Goal: Navigation & Orientation: Understand site structure

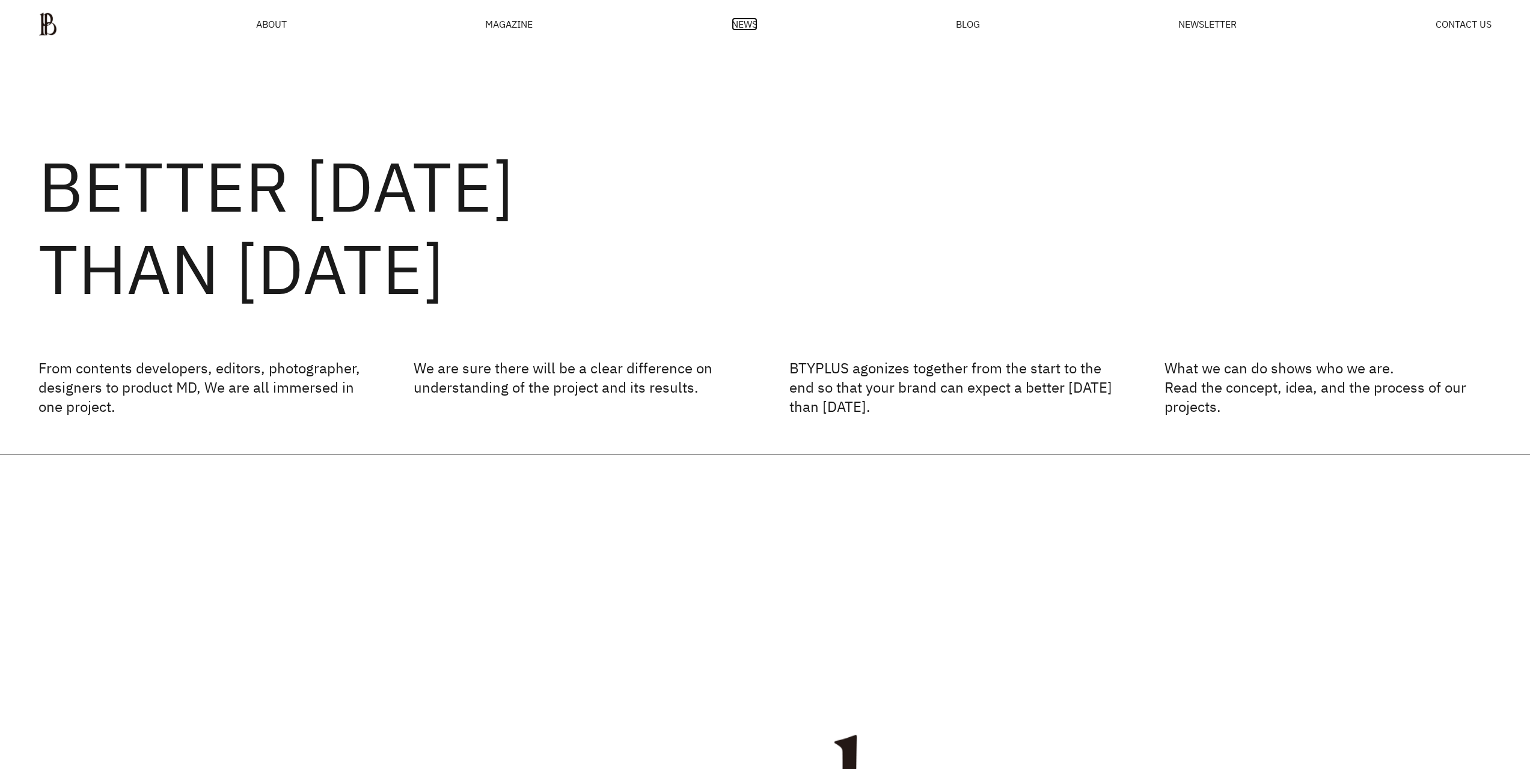
click at [750, 20] on span "NEWS" at bounding box center [745, 24] width 26 height 10
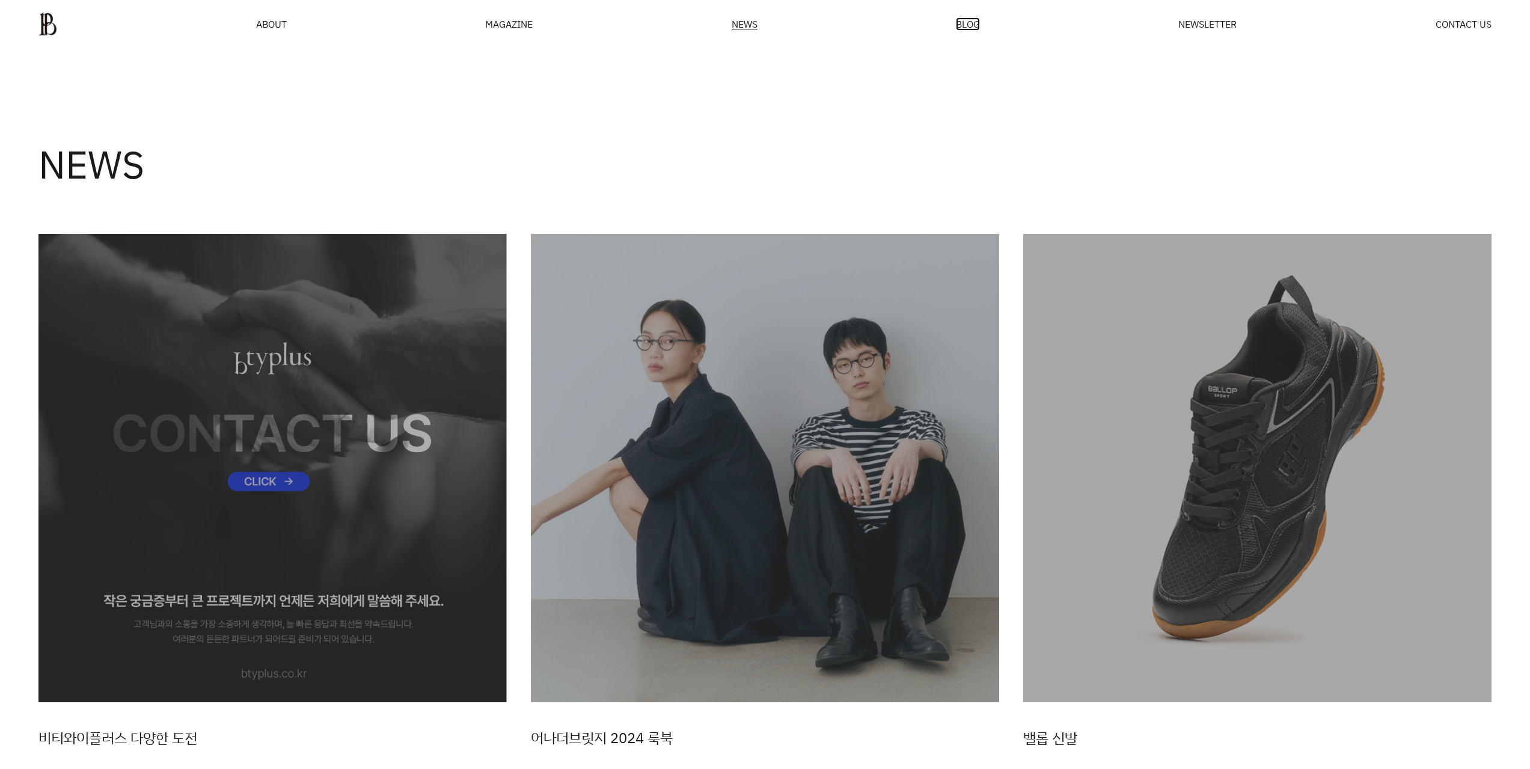
click at [968, 27] on span "BLOG" at bounding box center [968, 24] width 24 height 10
click at [1208, 29] on span "NEWSLETTER" at bounding box center [1207, 24] width 58 height 10
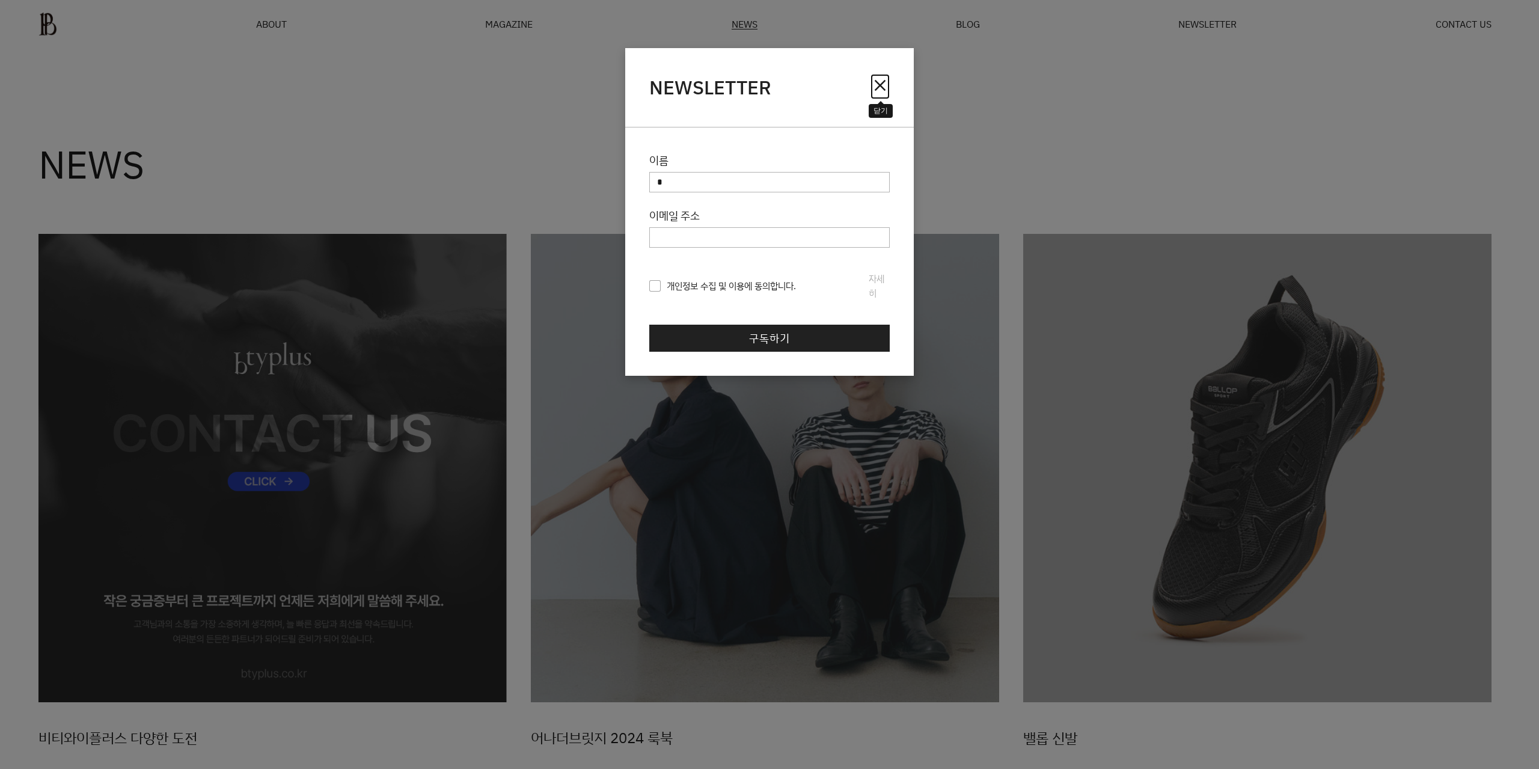
click at [889, 83] on span "close" at bounding box center [879, 85] width 19 height 19
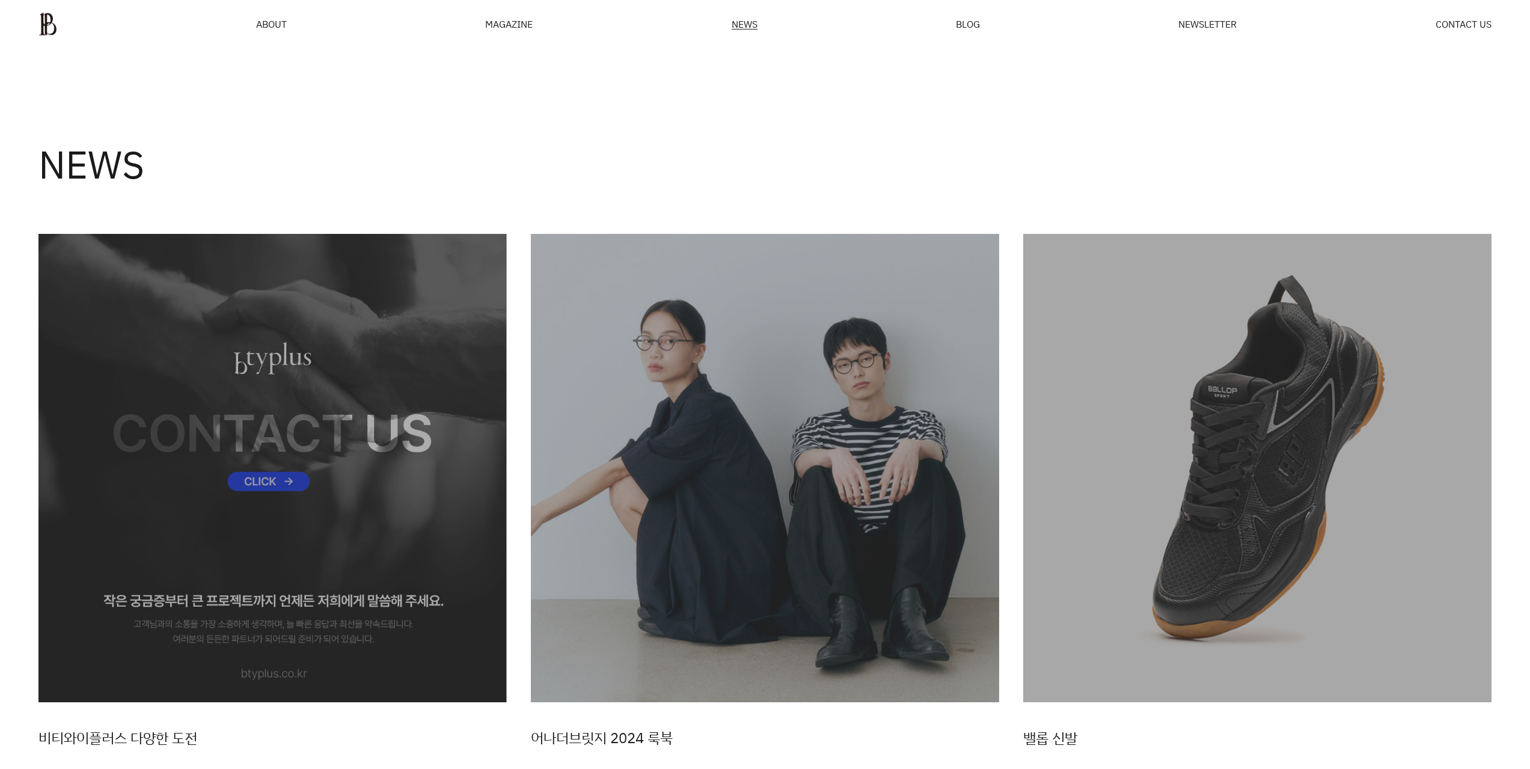
click at [513, 25] on div "MAGAZINE" at bounding box center [508, 24] width 47 height 10
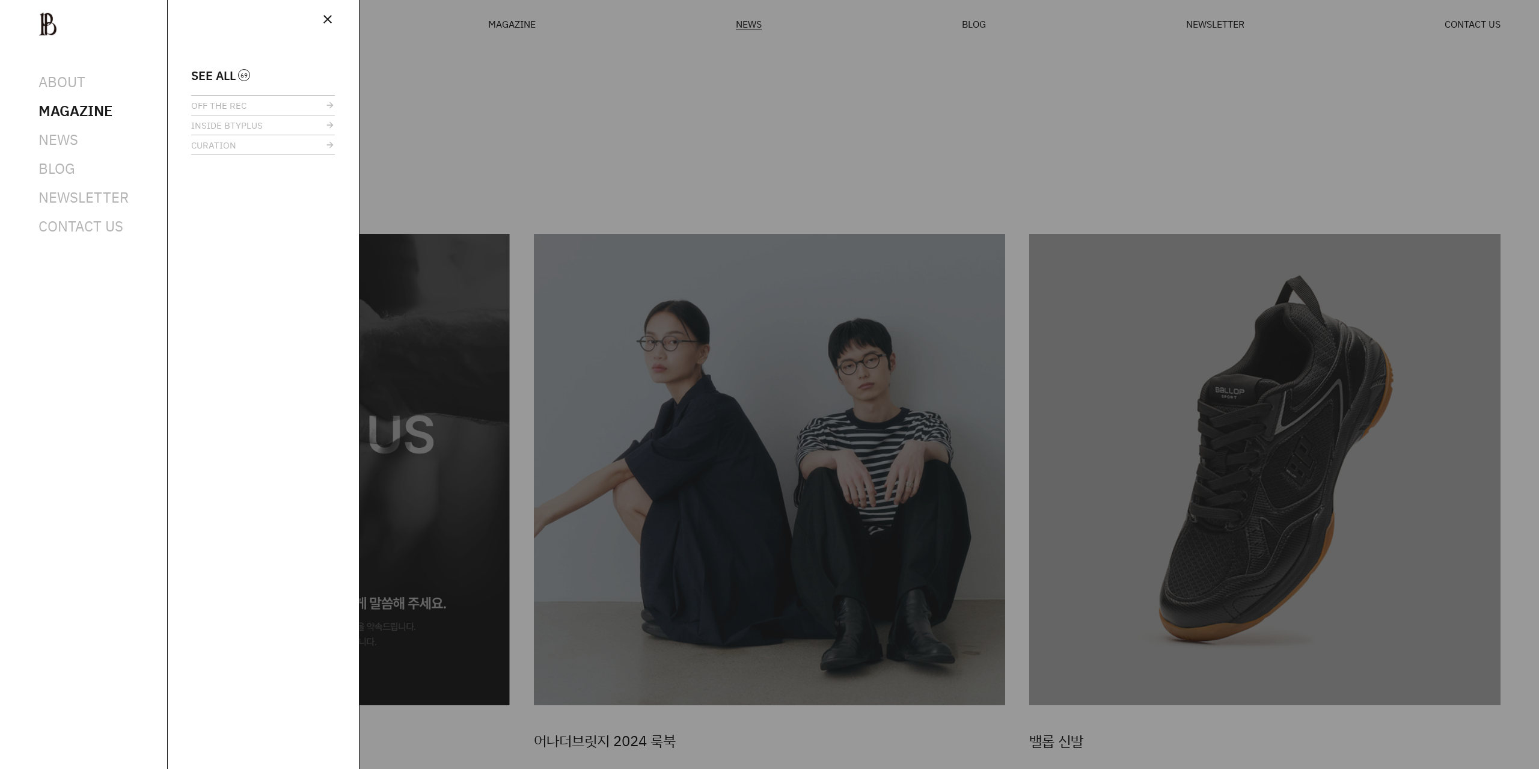
drag, startPoint x: 1023, startPoint y: 142, endPoint x: 1366, endPoint y: 52, distance: 354.9
click at [1030, 142] on div at bounding box center [769, 384] width 1539 height 769
